Goal: Task Accomplishment & Management: Manage account settings

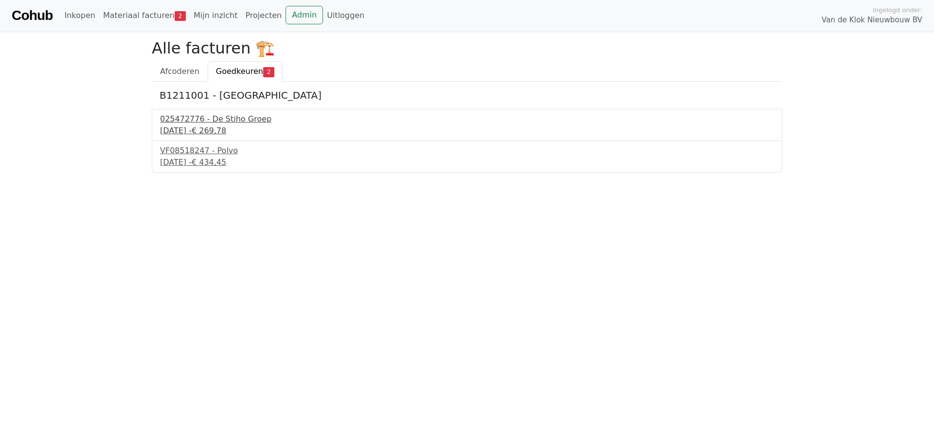
click at [215, 118] on div "025472776 - De Stiho Groep" at bounding box center [467, 119] width 614 height 12
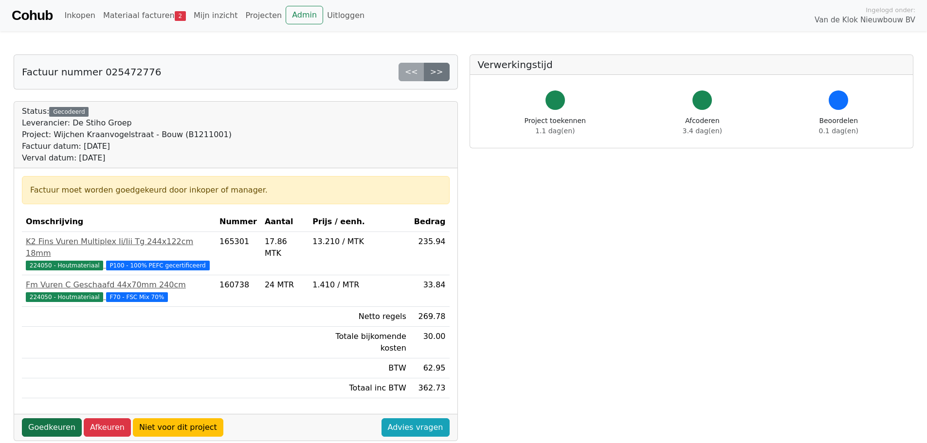
click at [50, 418] on link "Goedkeuren" at bounding box center [52, 427] width 60 height 18
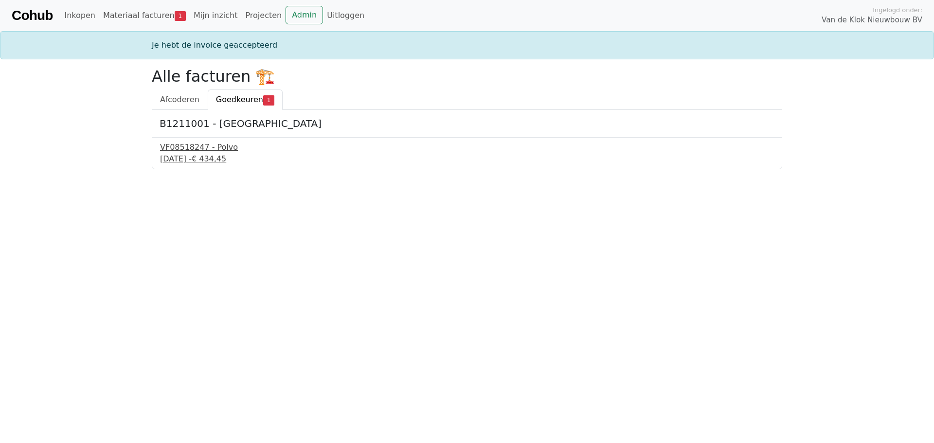
click at [202, 153] on div "VF08518247 - Polvo" at bounding box center [467, 148] width 614 height 12
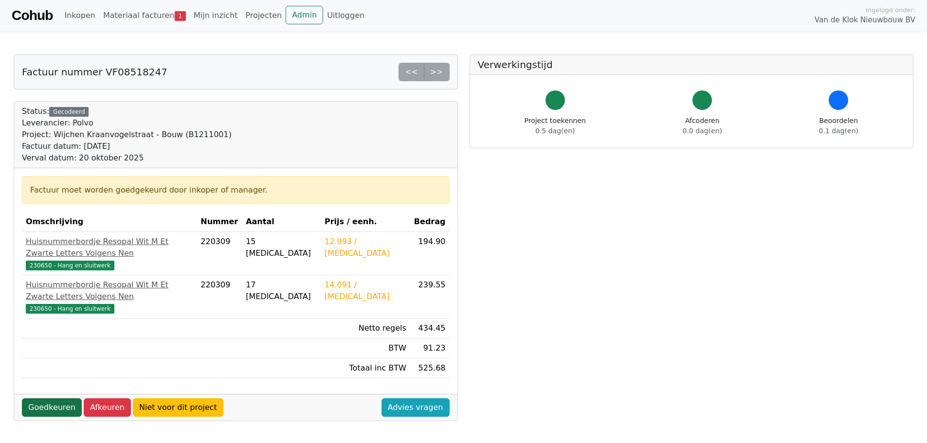
click at [53, 398] on link "Goedkeuren" at bounding box center [52, 407] width 60 height 18
